Goal: Task Accomplishment & Management: Complete application form

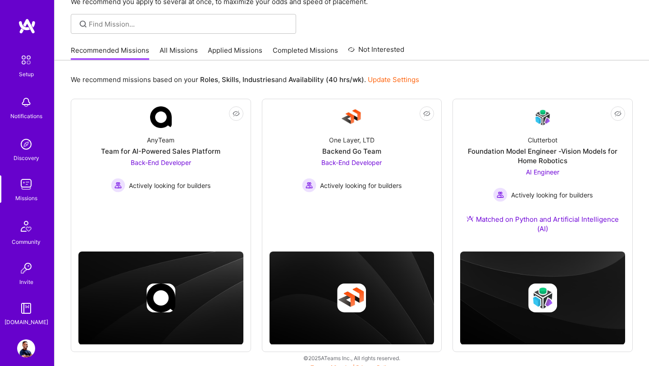
scroll to position [61, 0]
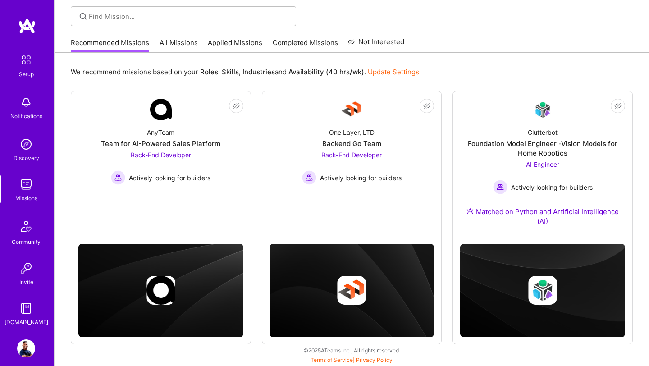
click at [186, 46] on link "All Missions" at bounding box center [179, 45] width 38 height 15
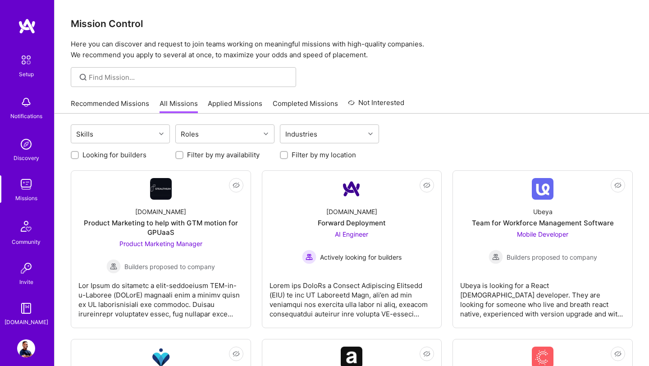
click at [78, 155] on div at bounding box center [75, 155] width 8 height 8
click at [77, 154] on input "Looking for builders" at bounding box center [76, 155] width 6 height 6
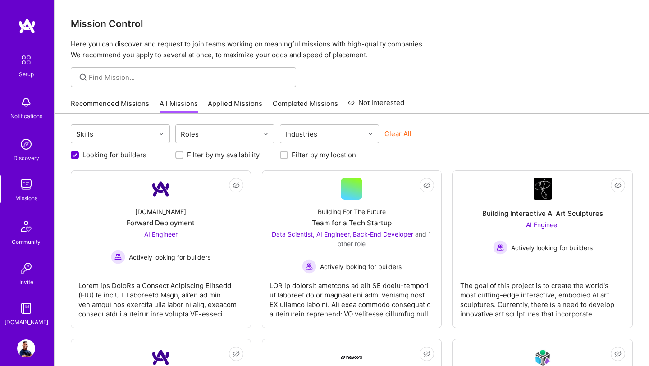
click at [75, 154] on input "Looking for builders" at bounding box center [76, 155] width 8 height 8
checkbox input "false"
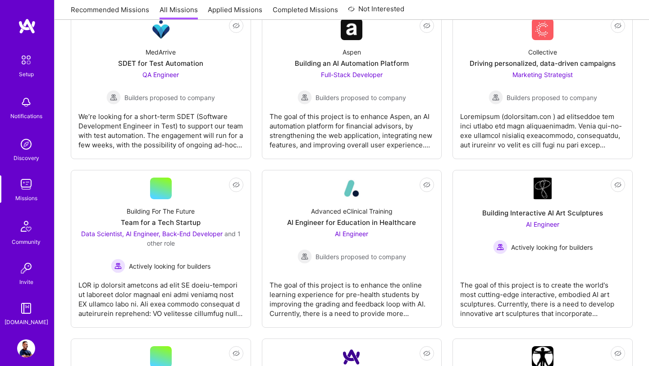
scroll to position [2024, 0]
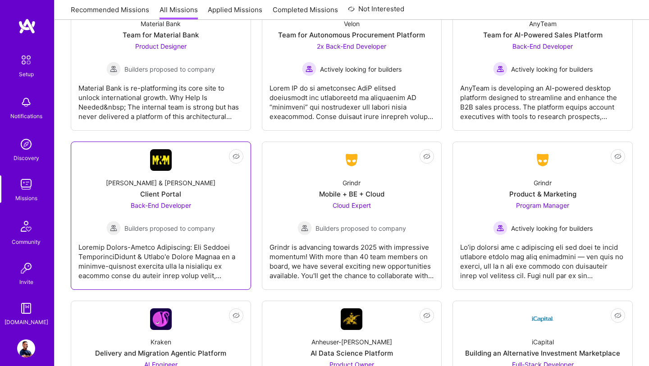
click at [169, 202] on span "Back-End Developer" at bounding box center [161, 206] width 60 height 8
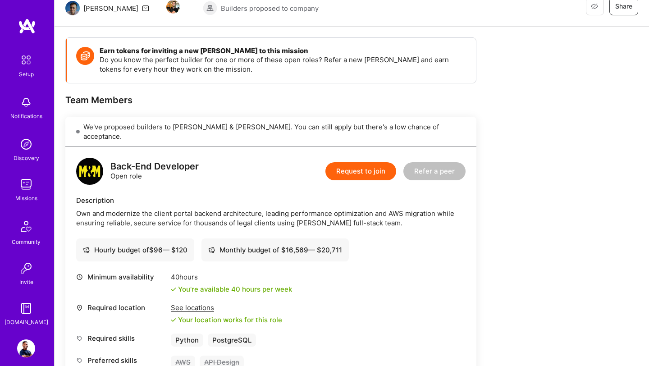
scroll to position [199, 0]
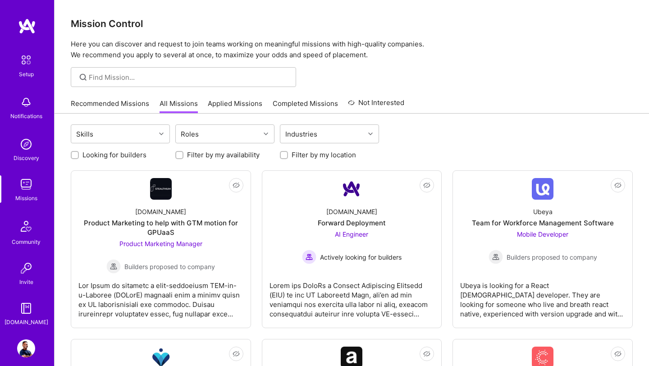
click at [247, 106] on link "Applied Missions" at bounding box center [235, 106] width 55 height 15
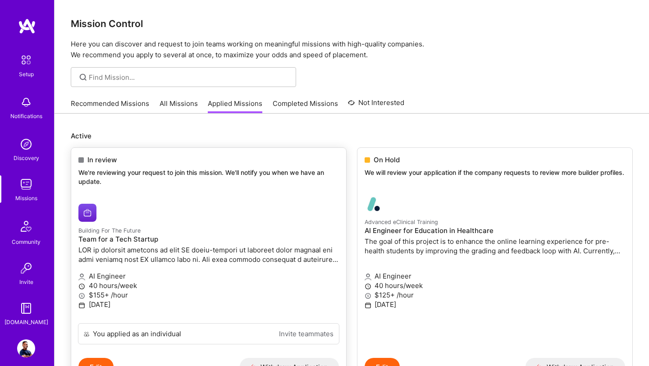
click at [92, 238] on h4 "Team for a Tech Startup" at bounding box center [208, 239] width 261 height 8
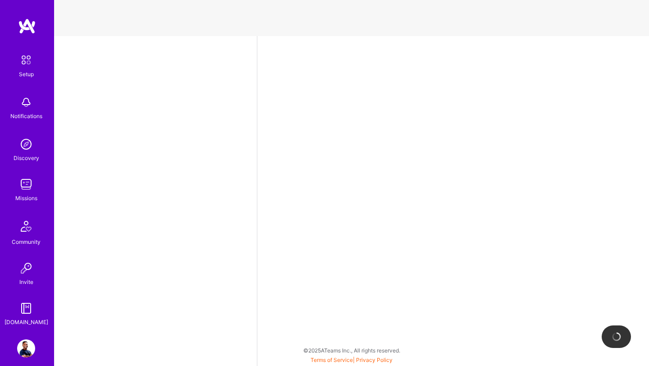
select select "US"
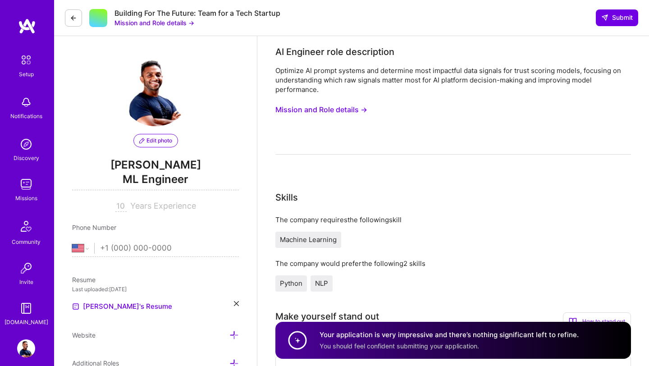
click at [127, 25] on button "Mission and Role details →" at bounding box center [155, 22] width 80 height 9
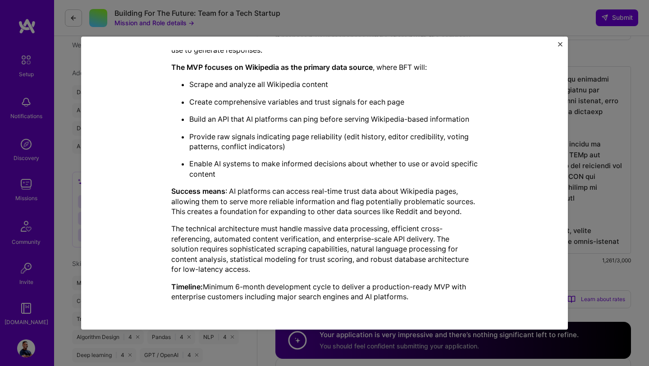
scroll to position [317, 0]
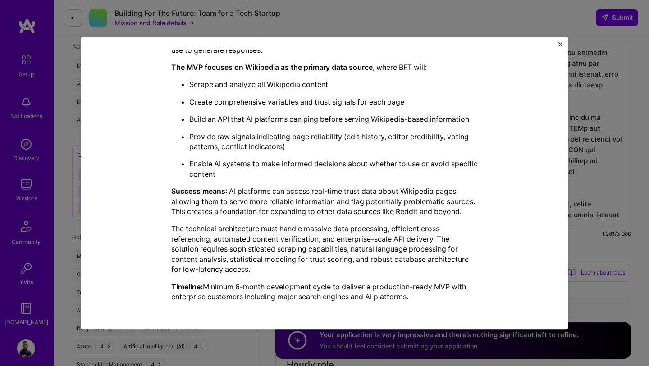
click at [563, 46] on div "Mission Description and Role Details AI Engineer role description Optimize AI p…" at bounding box center [324, 183] width 487 height 293
click at [558, 44] on div "Mission Description and Role Details AI Engineer role description Optimize AI p…" at bounding box center [324, 183] width 487 height 293
click at [561, 44] on img "Close" at bounding box center [560, 44] width 5 height 5
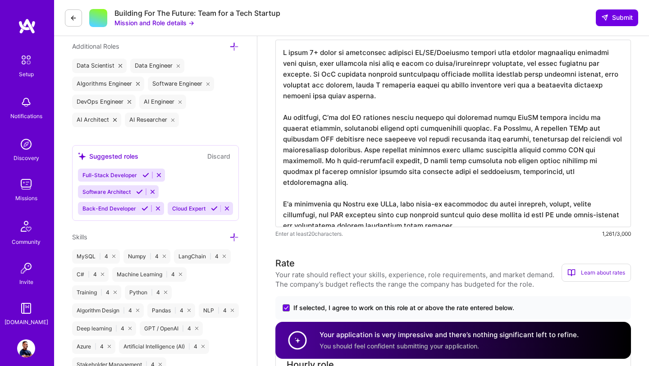
click at [22, 203] on div "Setup Notifications Discovery Missions Community Invite [DOMAIN_NAME]" at bounding box center [27, 188] width 54 height 276
click at [22, 191] on img at bounding box center [26, 184] width 18 height 18
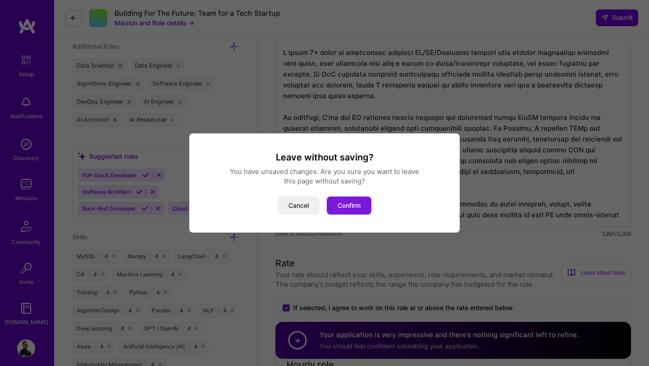
click at [337, 205] on button "Confirm" at bounding box center [349, 206] width 45 height 18
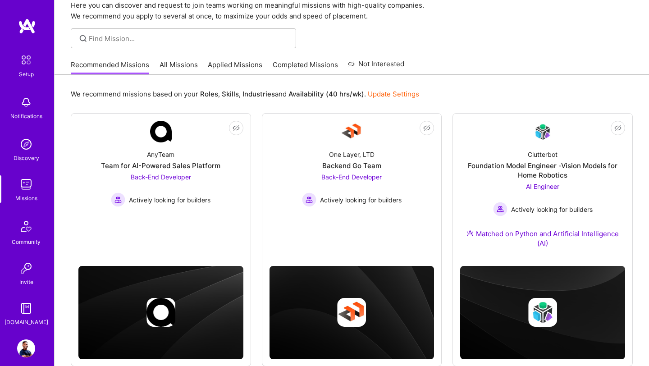
scroll to position [61, 0]
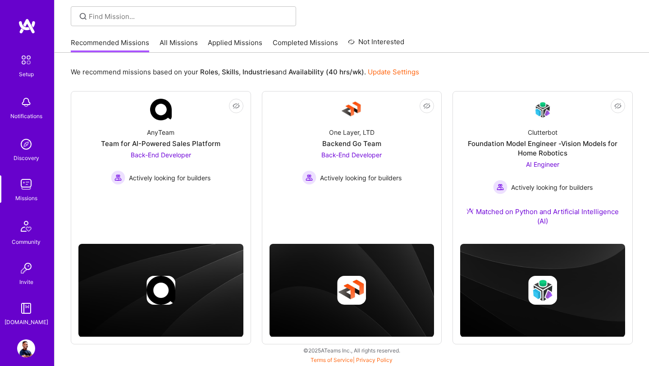
click at [181, 48] on link "All Missions" at bounding box center [179, 45] width 38 height 15
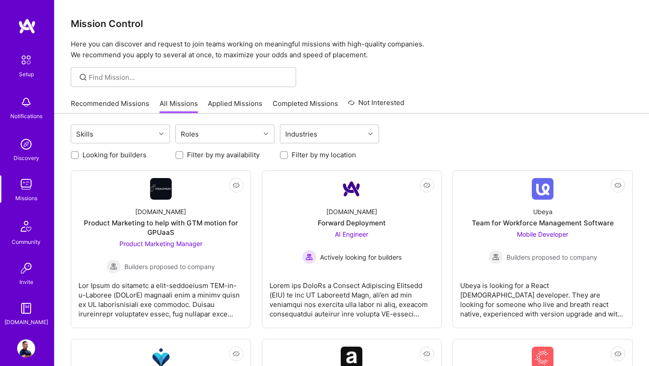
click at [228, 105] on link "Applied Missions" at bounding box center [235, 106] width 55 height 15
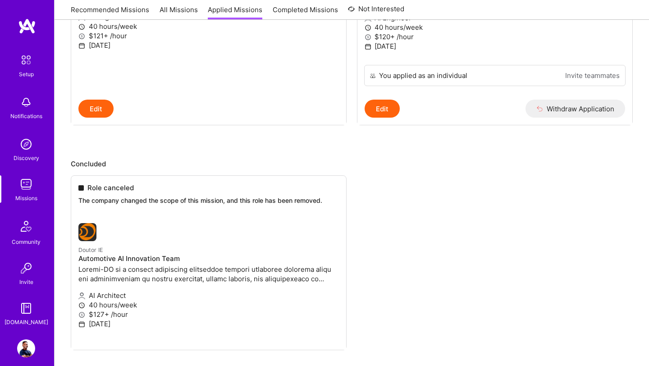
scroll to position [533, 0]
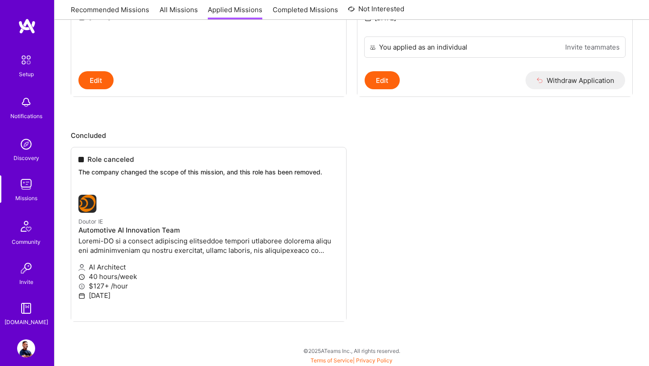
click at [91, 200] on ul "Role canceled The company changed the scope of this mission, and this role has …" at bounding box center [352, 248] width 562 height 202
click at [106, 171] on ul "Role canceled The company changed the scope of this mission, and this role has …" at bounding box center [352, 248] width 562 height 202
click at [105, 160] on ul "Role canceled The company changed the scope of this mission, and this role has …" at bounding box center [352, 248] width 562 height 202
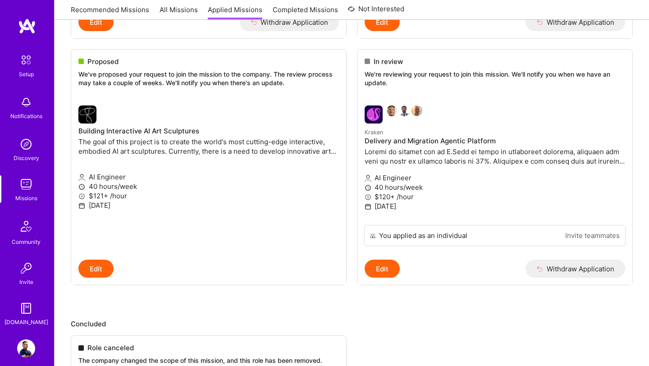
scroll to position [342, 0]
